Goal: Task Accomplishment & Management: Use online tool/utility

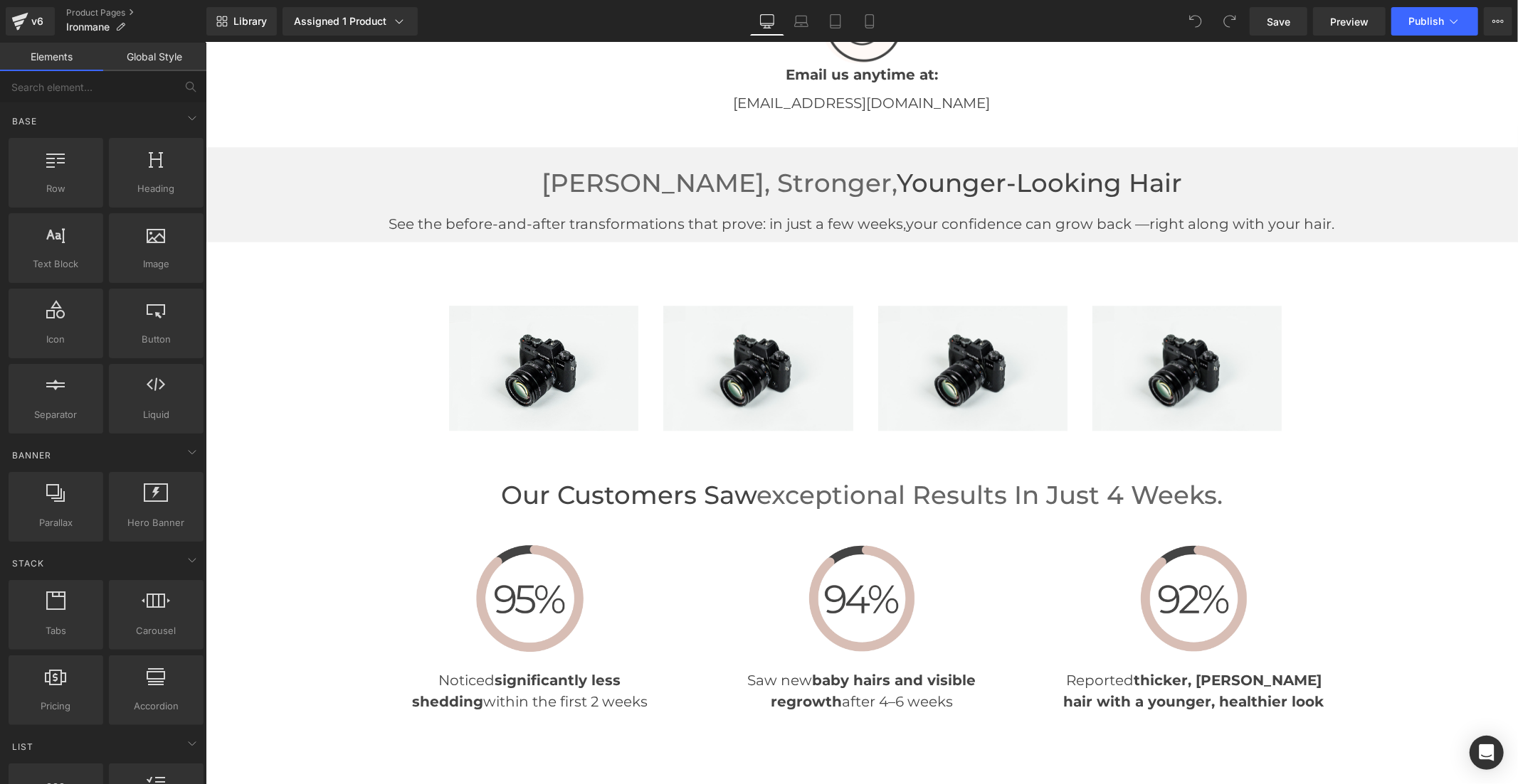
scroll to position [3002, 0]
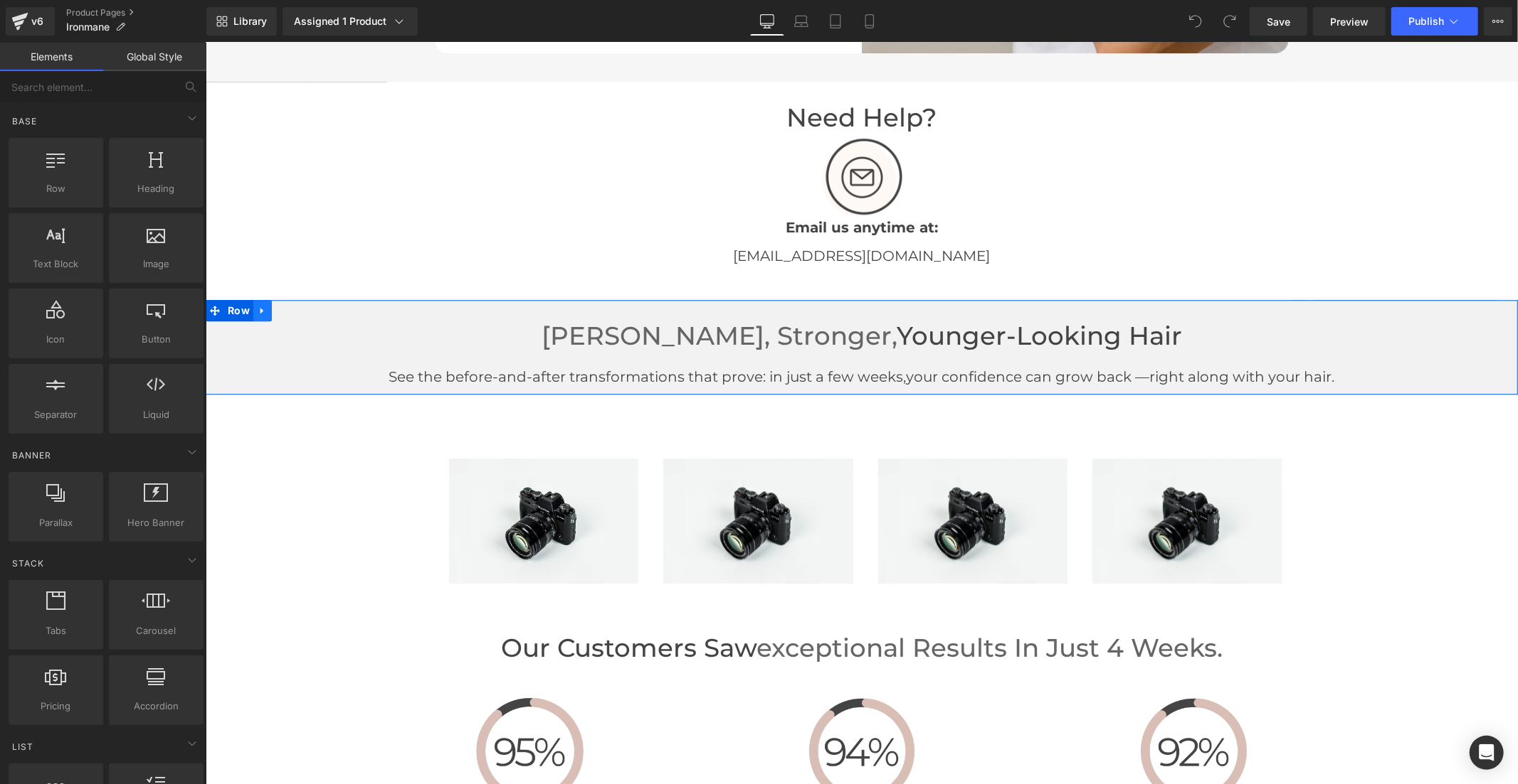
click at [260, 307] on icon at bounding box center [261, 310] width 3 height 6
click at [296, 314] on link at bounding box center [299, 310] width 19 height 21
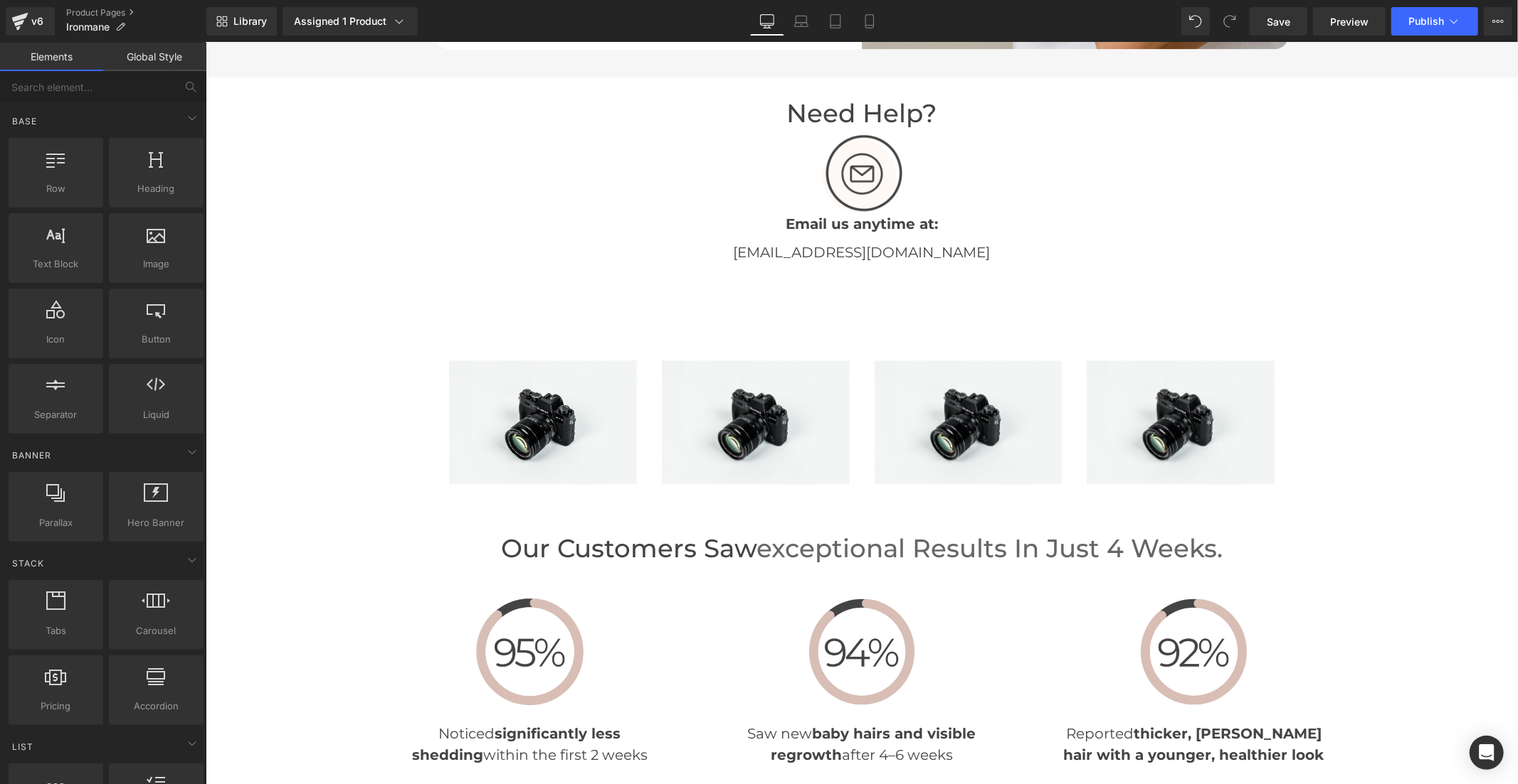
scroll to position [2998, 0]
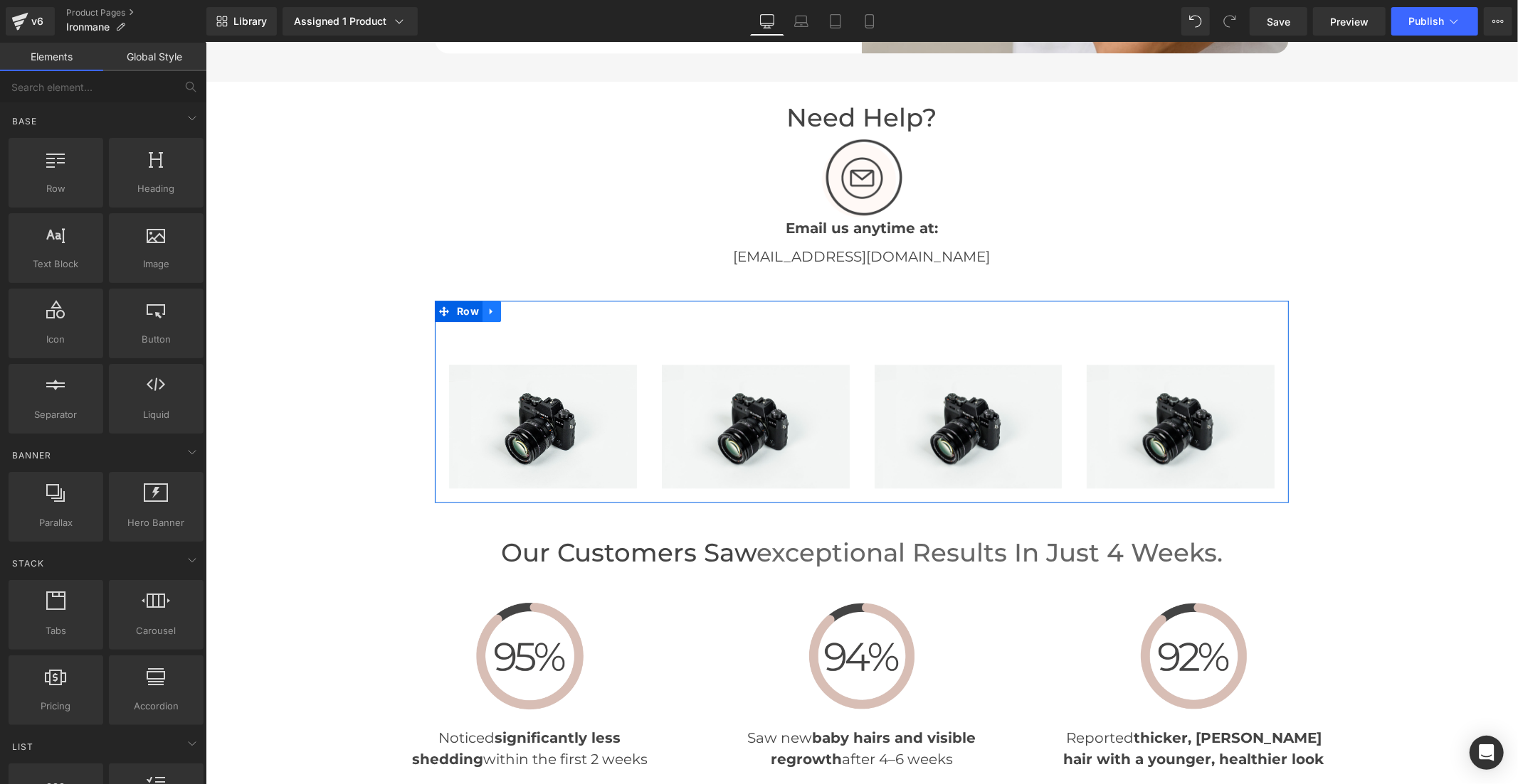
click at [492, 312] on link at bounding box center [491, 310] width 19 height 21
click at [524, 309] on icon at bounding box center [528, 310] width 10 height 11
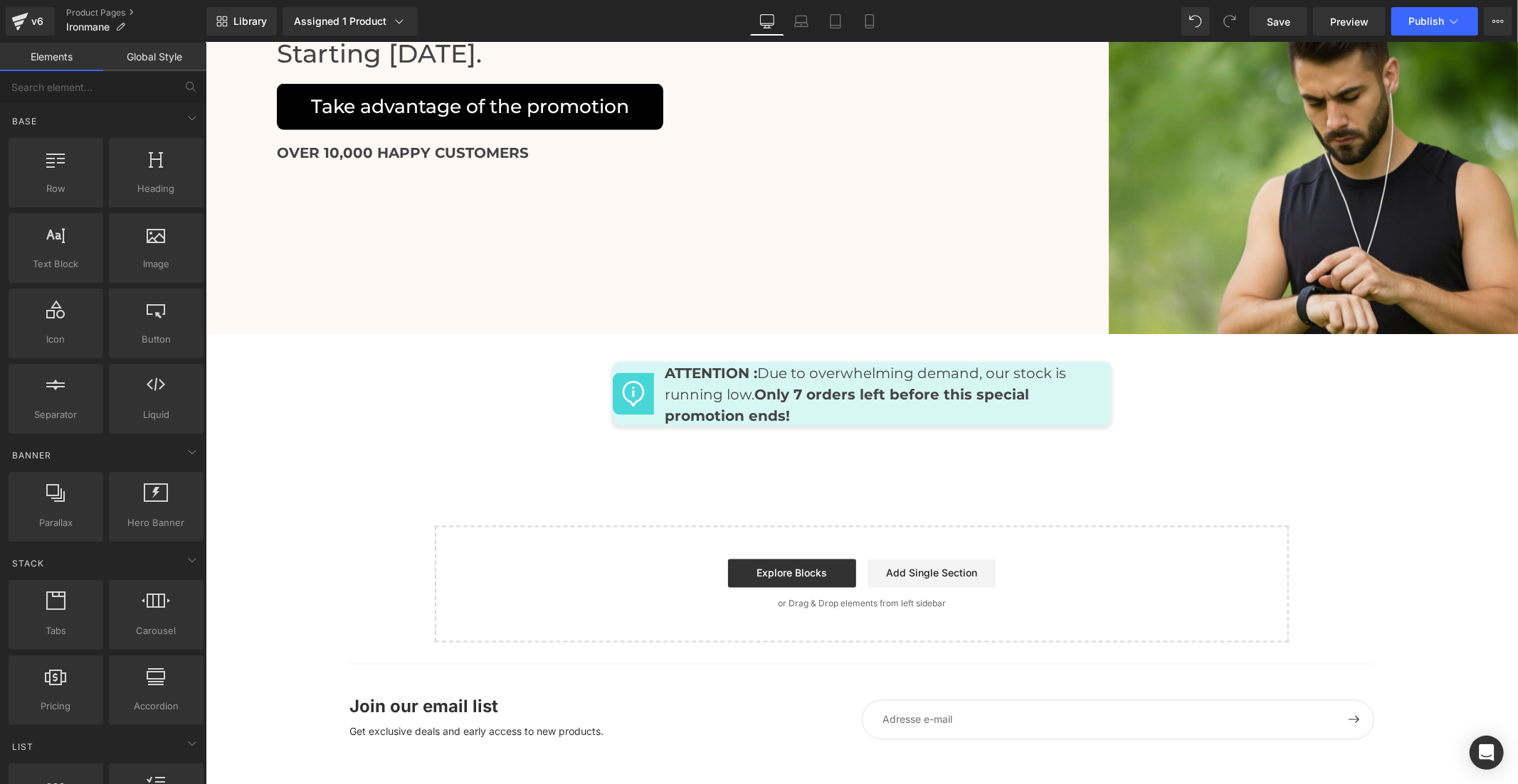
scroll to position [6422, 0]
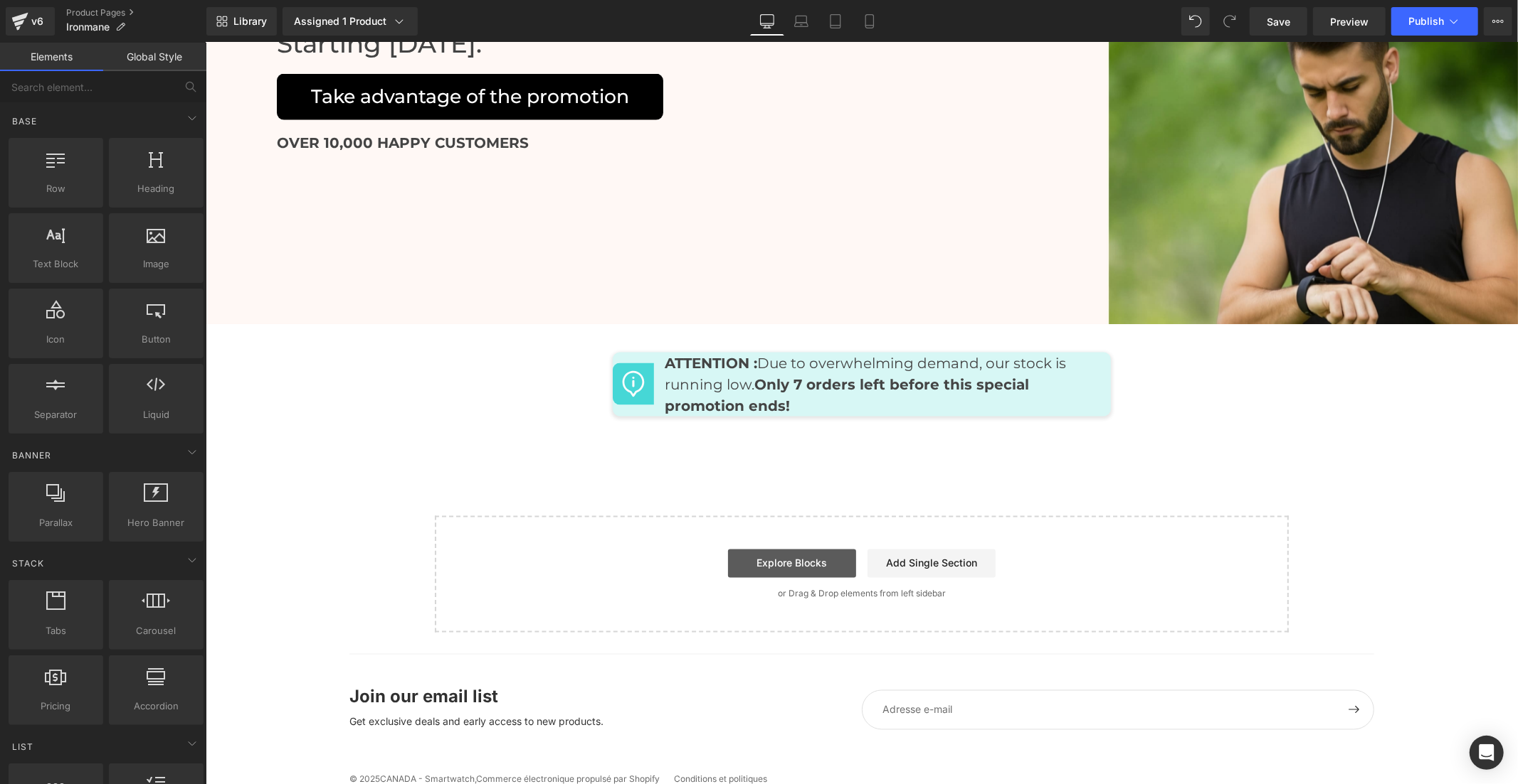
click at [829, 549] on link "Explore Blocks" at bounding box center [791, 563] width 128 height 28
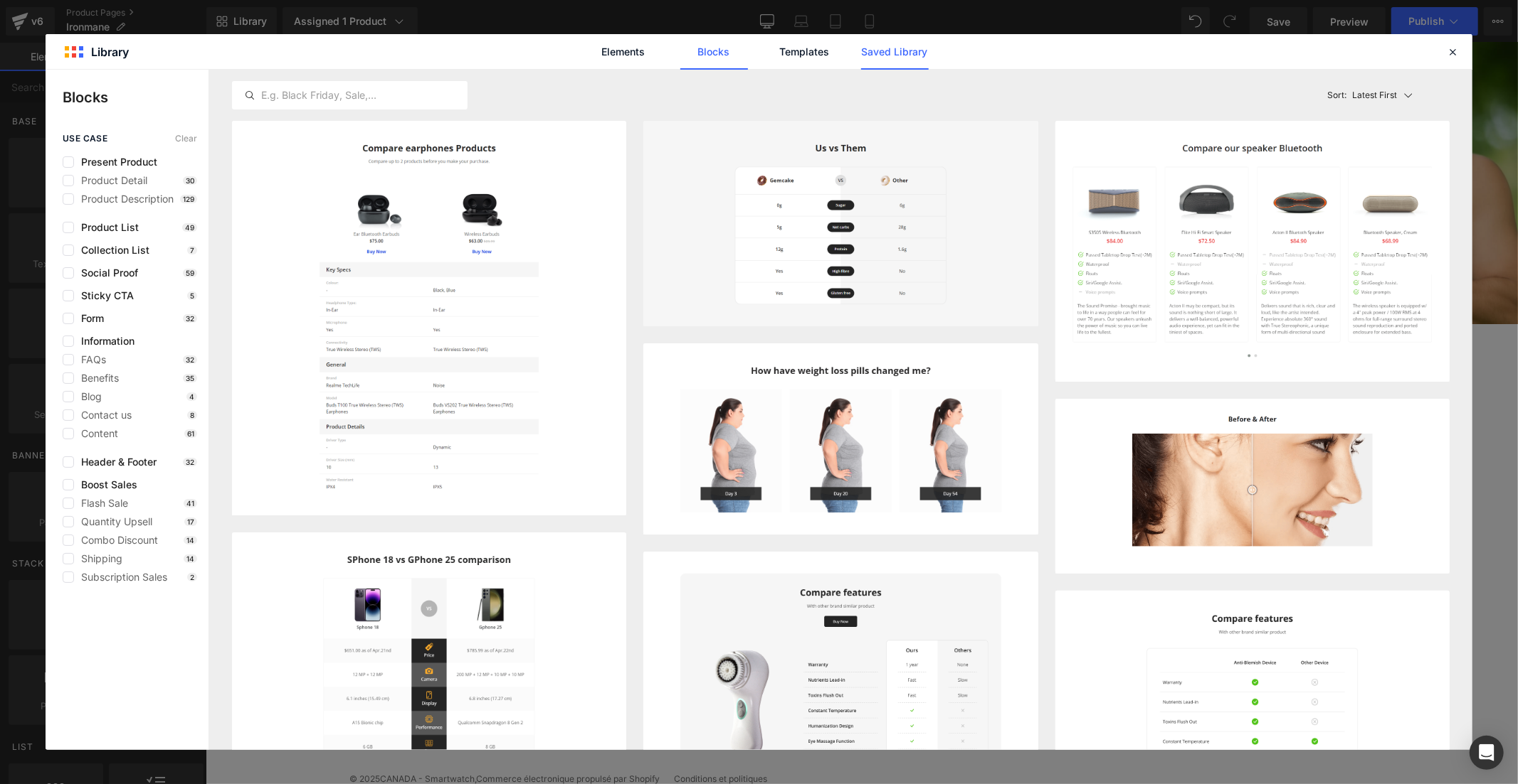
click at [878, 47] on link "Saved Library" at bounding box center [894, 52] width 67 height 35
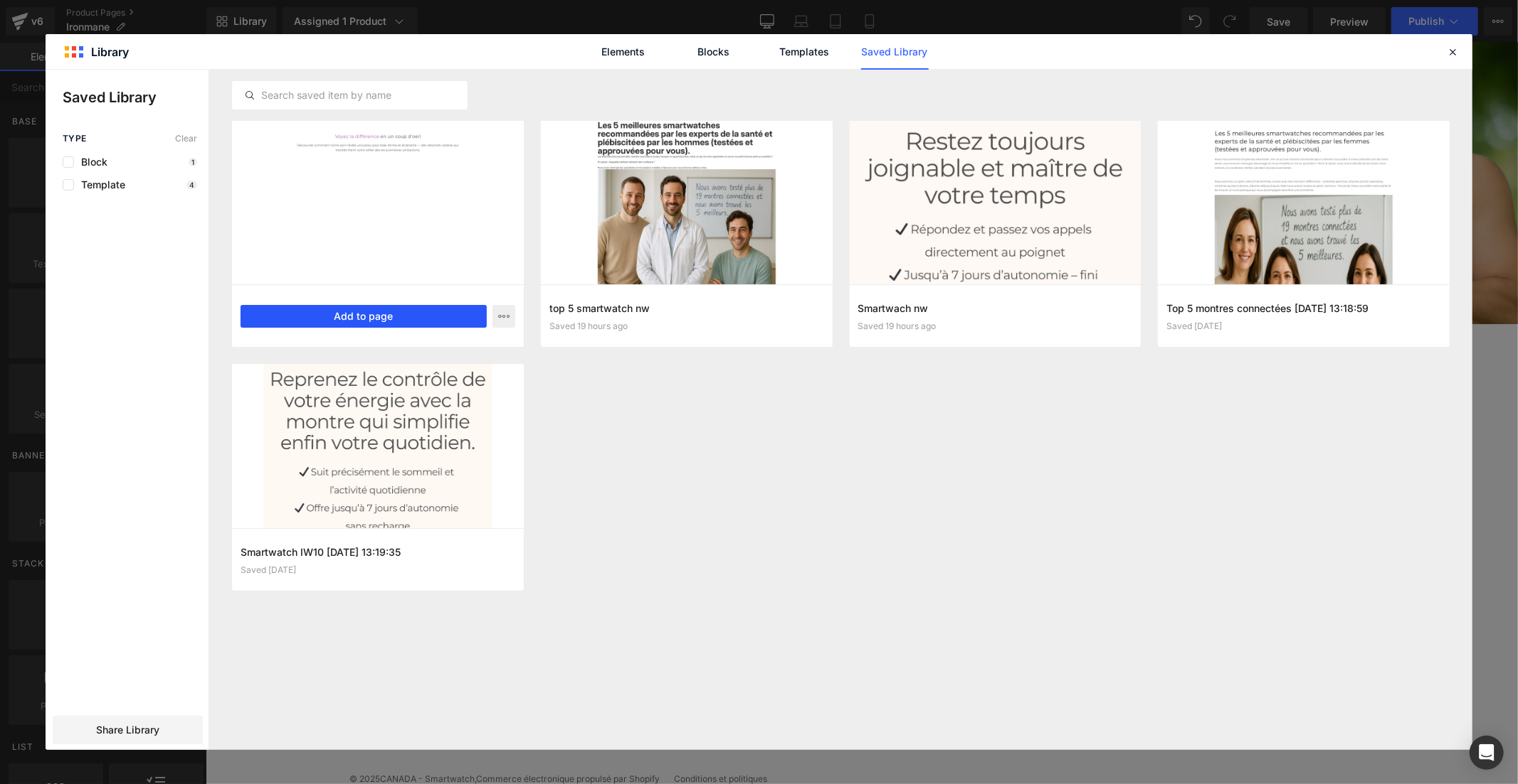
click at [407, 307] on button "Add to page" at bounding box center [364, 316] width 246 height 23
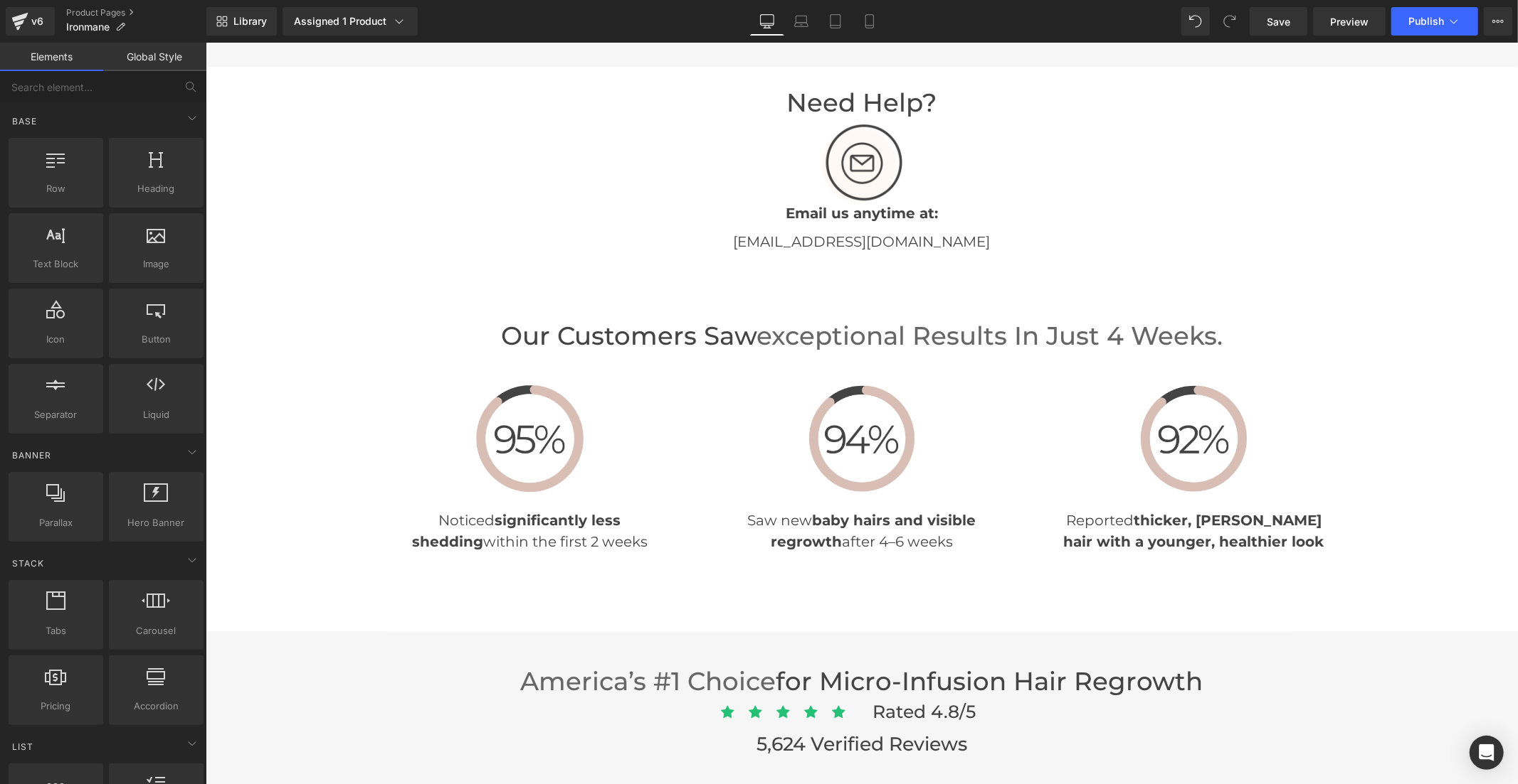
scroll to position [2902, 0]
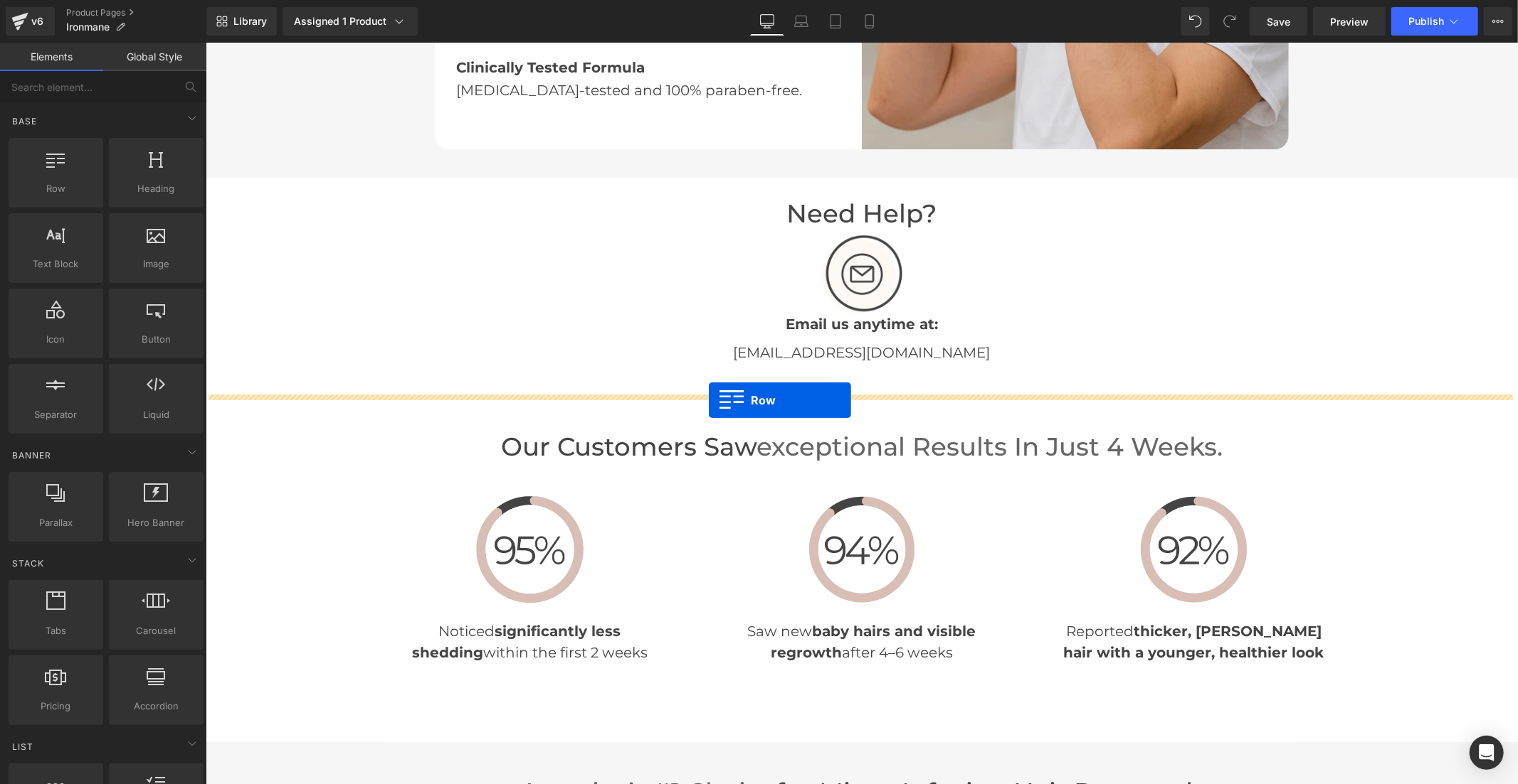
drag, startPoint x: 212, startPoint y: 360, endPoint x: 708, endPoint y: 400, distance: 497.6
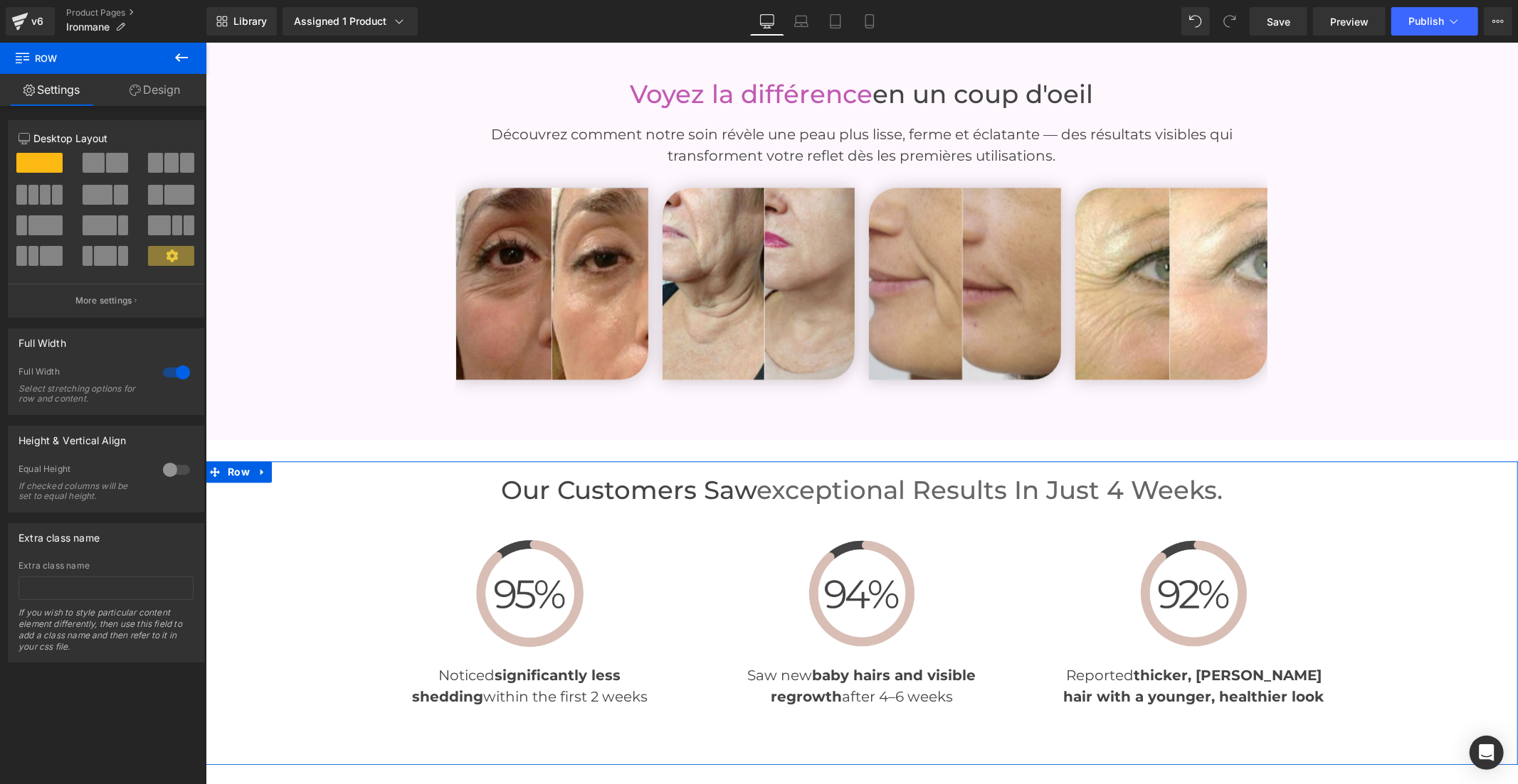
scroll to position [3060, 0]
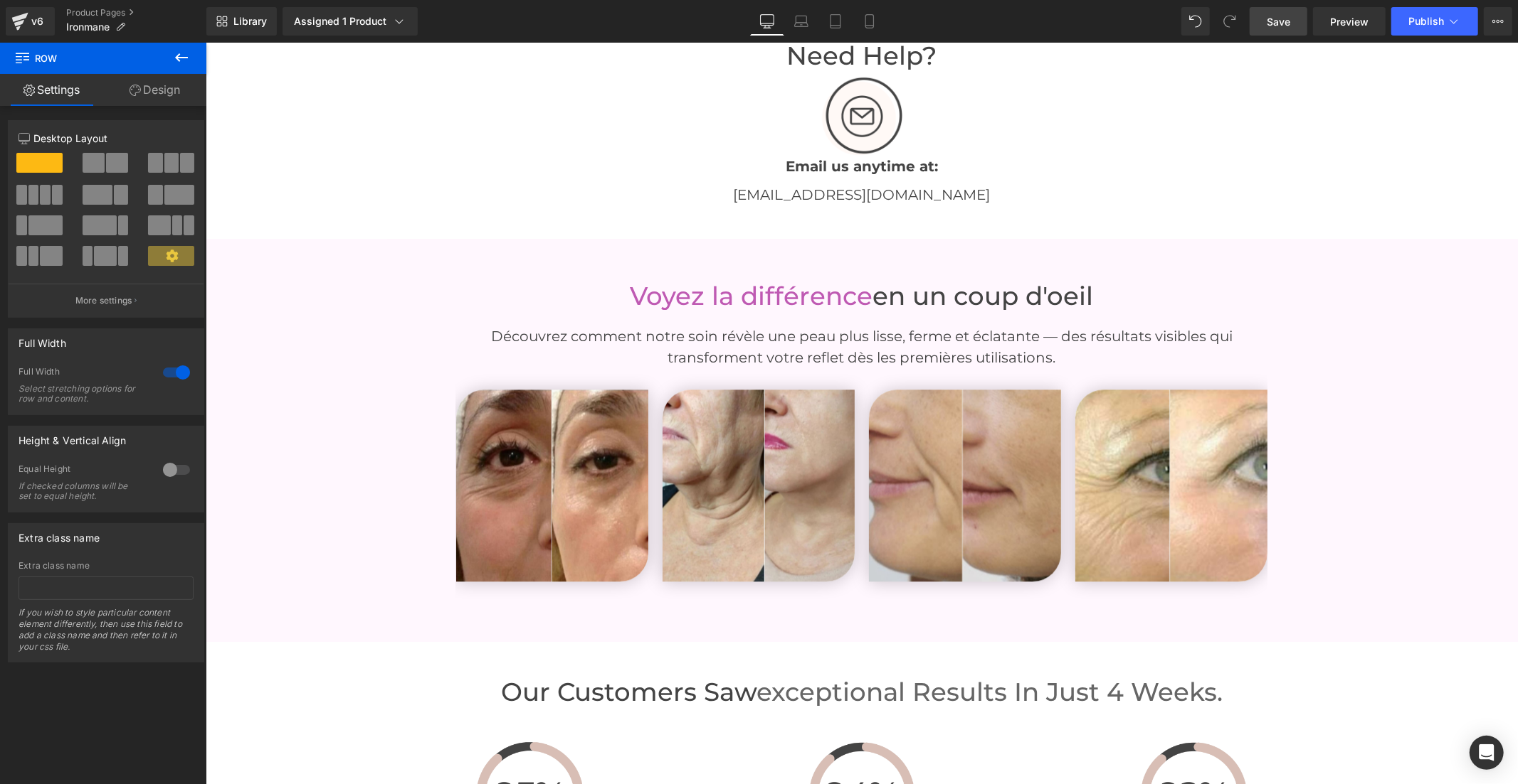
click at [1290, 16] on span "Save" at bounding box center [1278, 21] width 24 height 15
click at [1451, 20] on icon at bounding box center [1454, 21] width 14 height 14
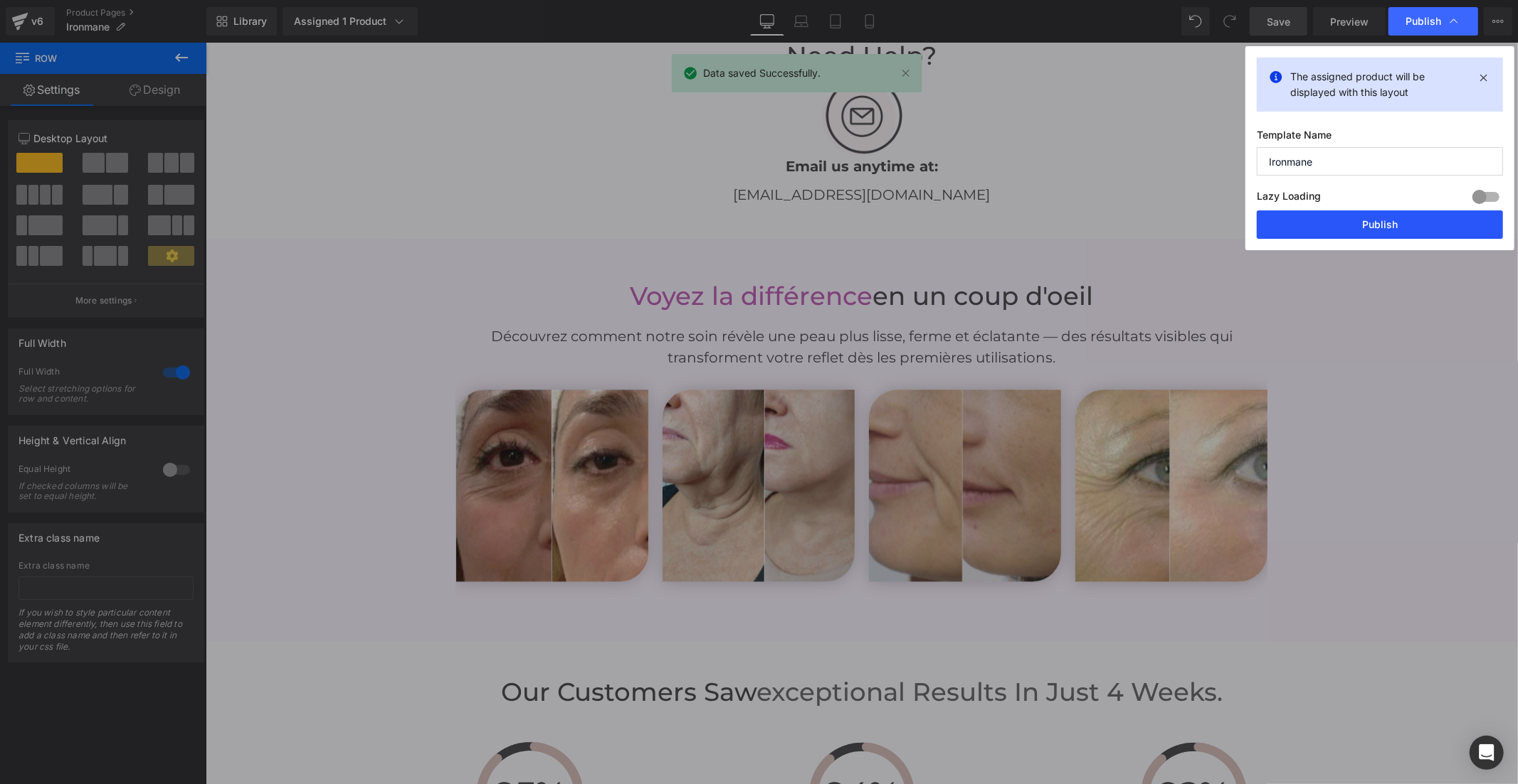
click at [1414, 219] on button "Publish" at bounding box center [1380, 224] width 246 height 28
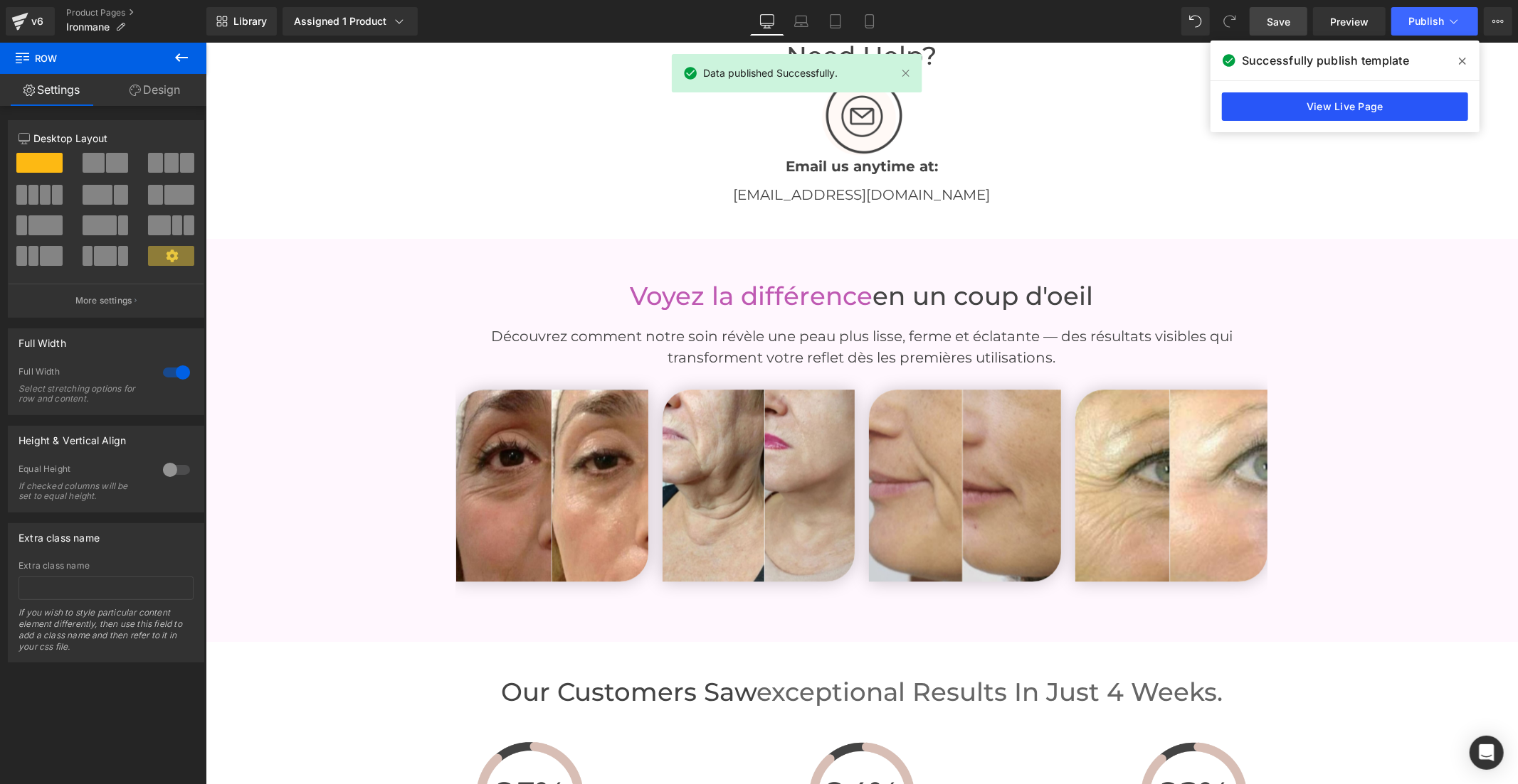
click at [1381, 107] on link "View Live Page" at bounding box center [1345, 107] width 246 height 28
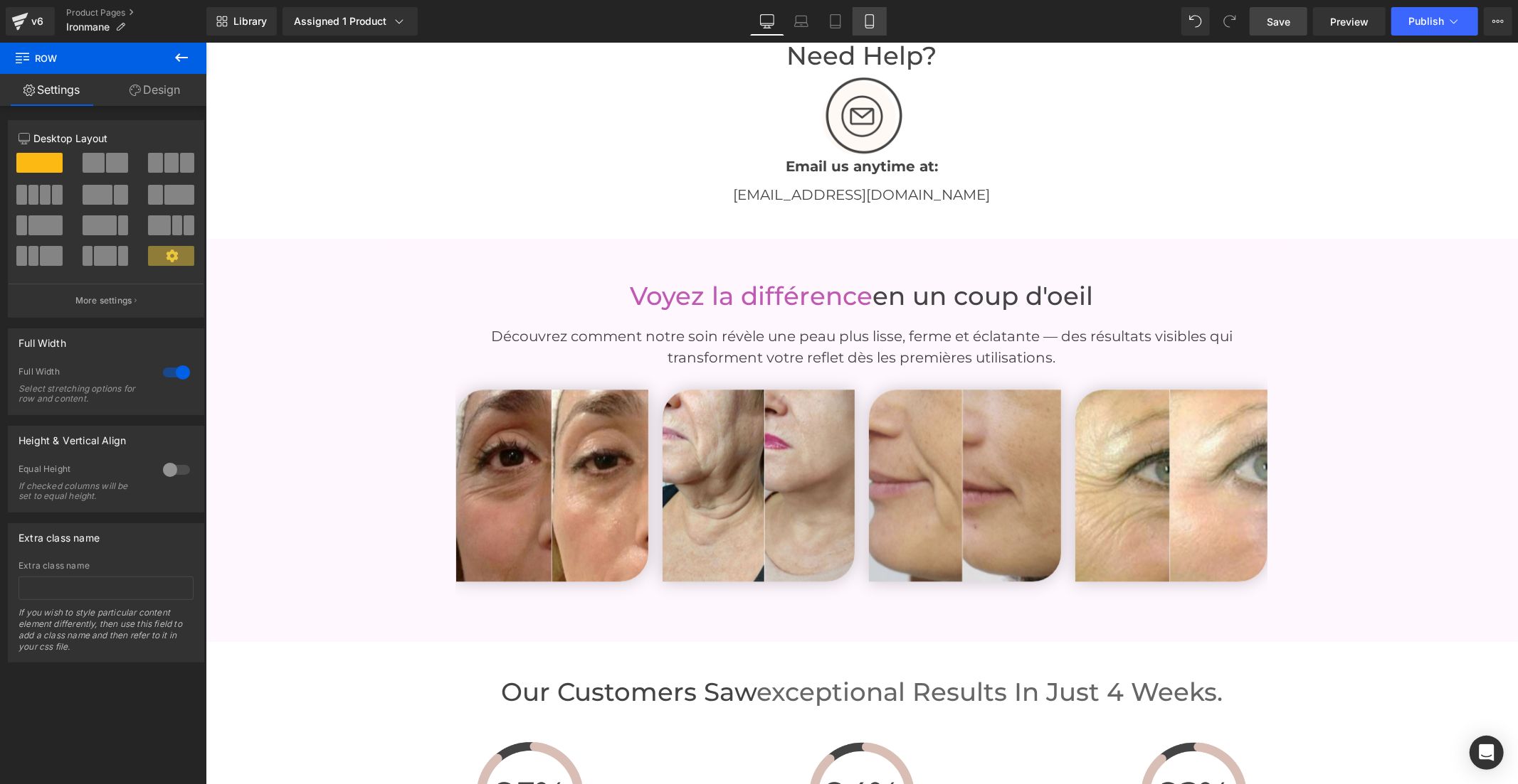
click at [876, 28] on link "Mobile" at bounding box center [870, 21] width 35 height 28
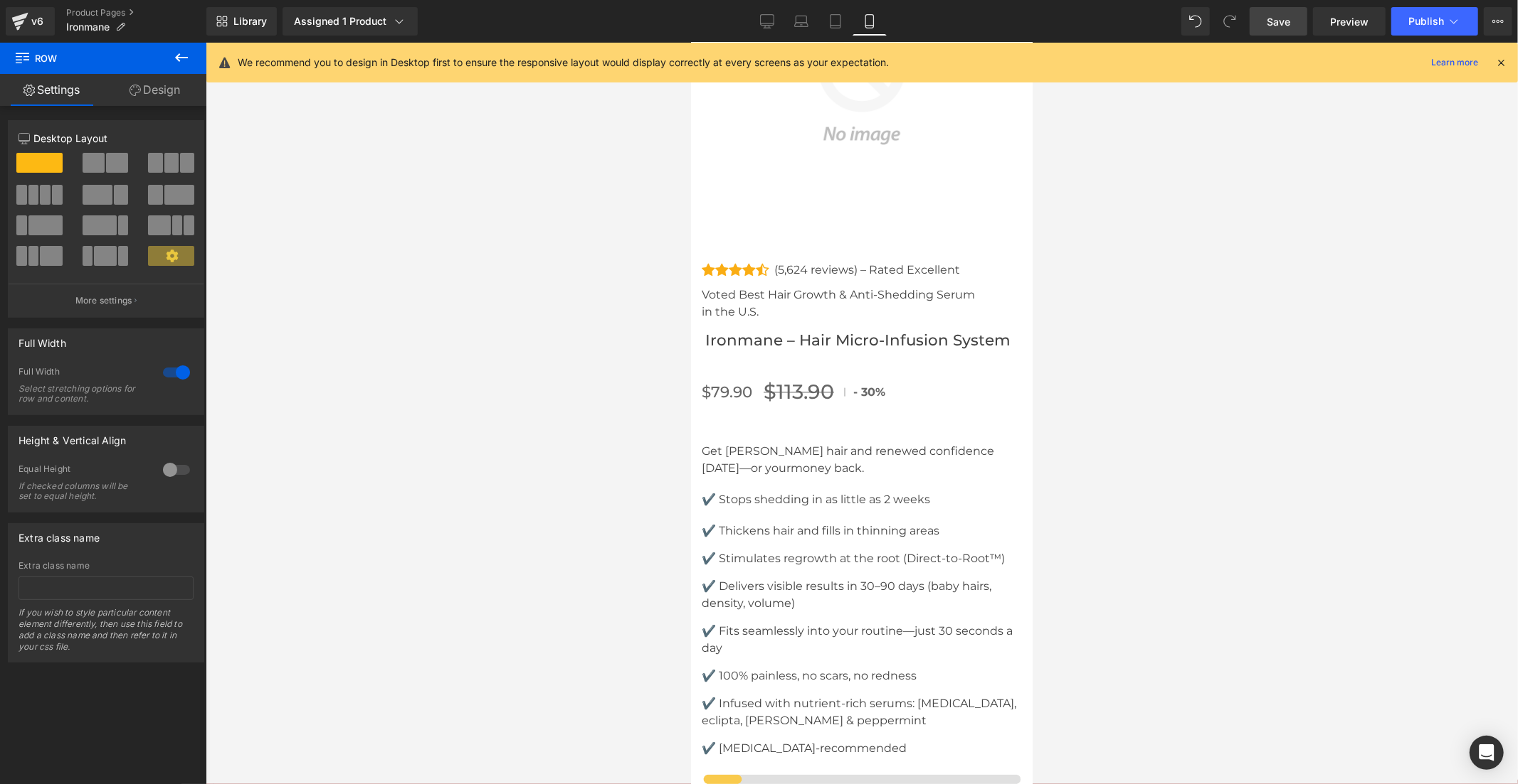
scroll to position [6966, 0]
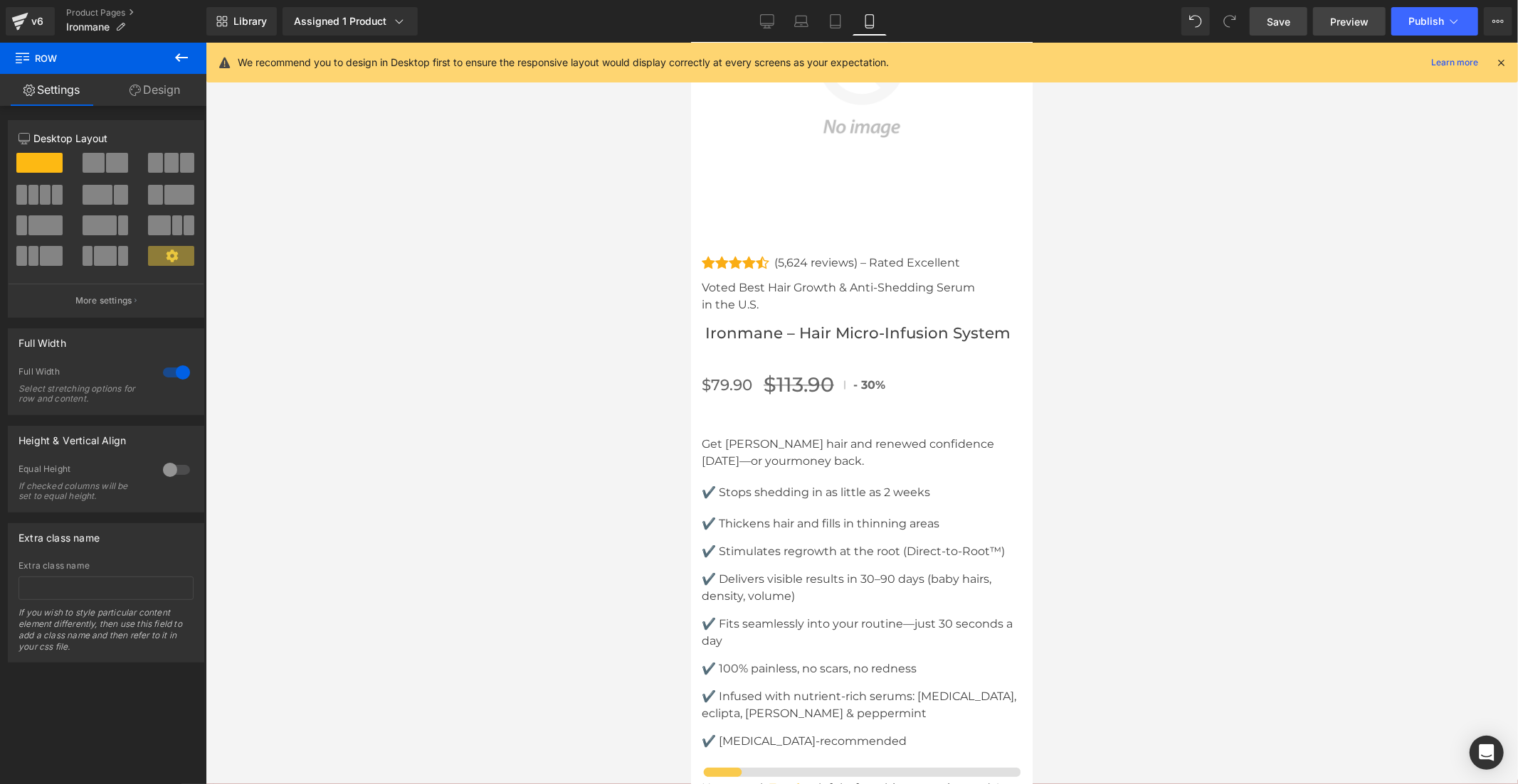
click at [1347, 21] on span "Preview" at bounding box center [1349, 21] width 38 height 15
click at [37, 22] on div "v6" at bounding box center [37, 21] width 18 height 19
